Goal: Transaction & Acquisition: Download file/media

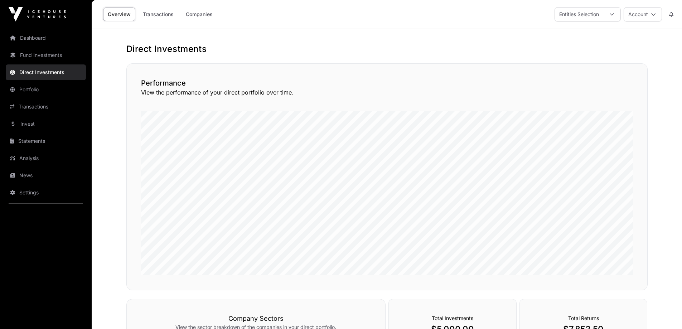
click at [40, 54] on link "Fund Investments" at bounding box center [46, 55] width 80 height 16
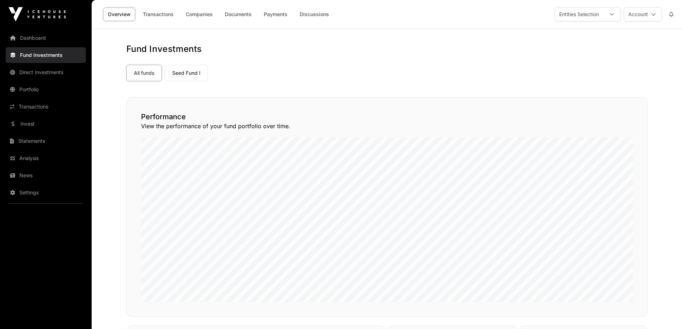
click at [25, 37] on link "Dashboard" at bounding box center [46, 38] width 80 height 16
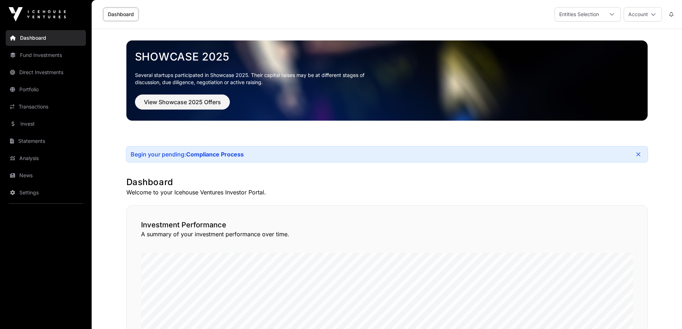
click at [44, 138] on link "Statements" at bounding box center [46, 141] width 80 height 16
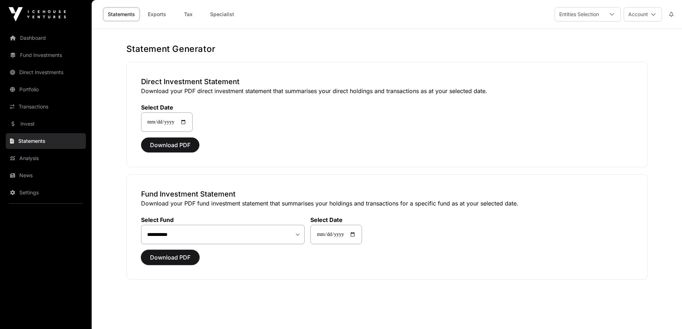
click at [177, 257] on span "Download PDF" at bounding box center [170, 257] width 40 height 9
click at [166, 258] on span "Download PDF" at bounding box center [170, 257] width 40 height 9
drag, startPoint x: 171, startPoint y: 260, endPoint x: 163, endPoint y: 260, distance: 8.2
click at [163, 260] on span "Download PDF" at bounding box center [170, 257] width 40 height 9
click at [161, 14] on link "Exports" at bounding box center [157, 15] width 29 height 14
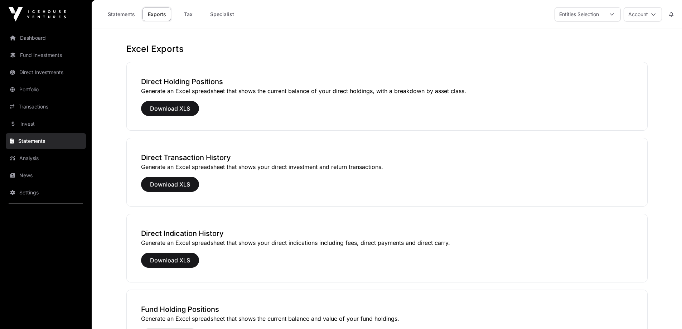
click at [117, 13] on link "Statements" at bounding box center [121, 15] width 37 height 14
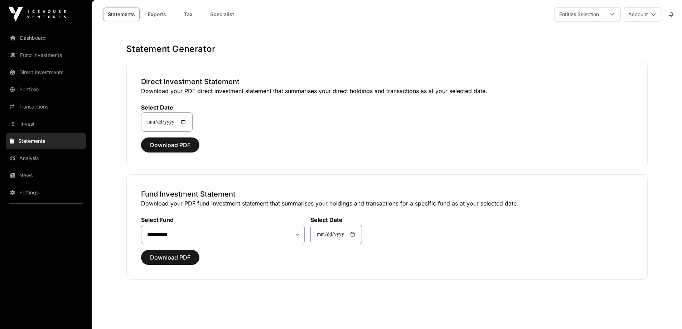
click at [32, 34] on link "Dashboard" at bounding box center [46, 38] width 80 height 16
